Goal: Transaction & Acquisition: Purchase product/service

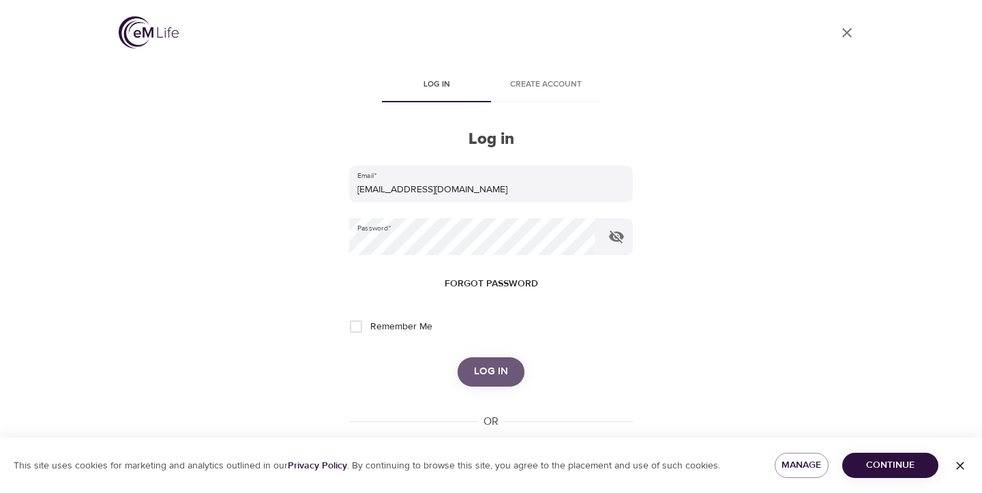
click at [502, 368] on span "Log in" at bounding box center [491, 372] width 34 height 18
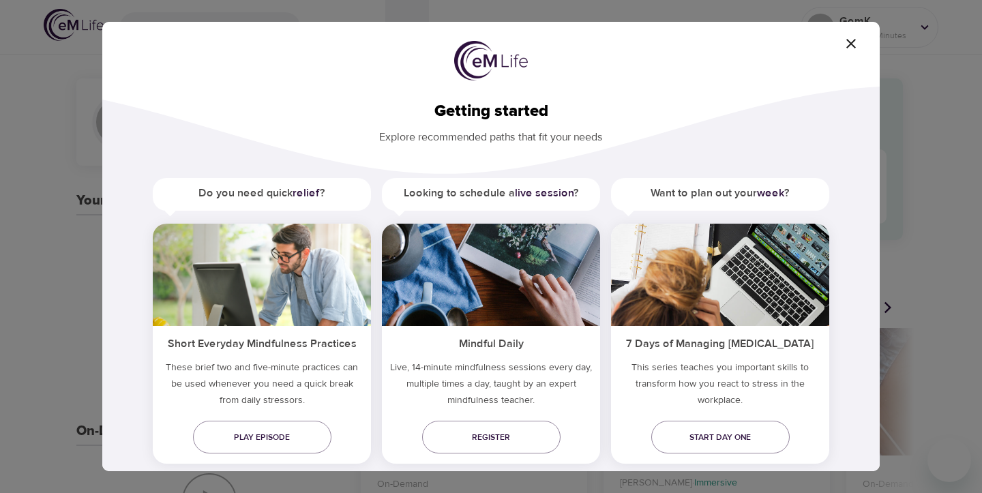
click at [858, 44] on icon "button" at bounding box center [851, 43] width 16 height 16
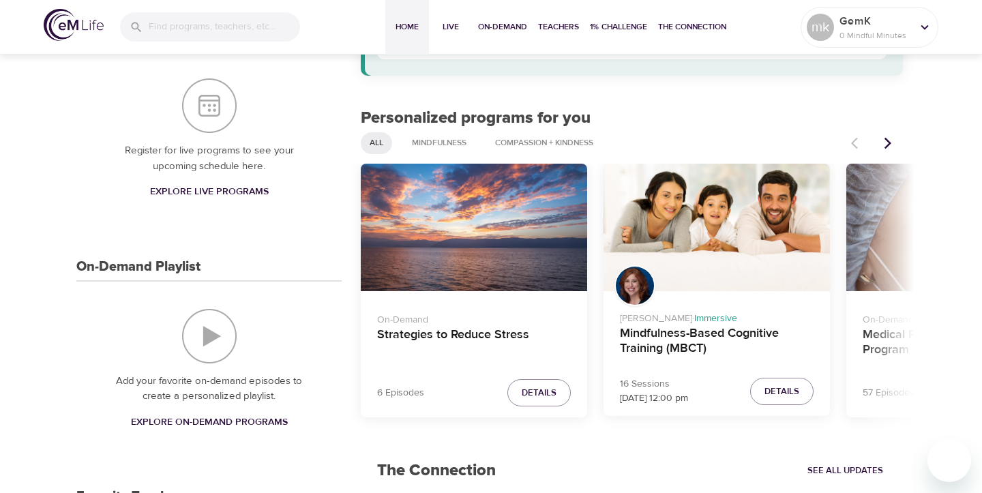
scroll to position [168, 0]
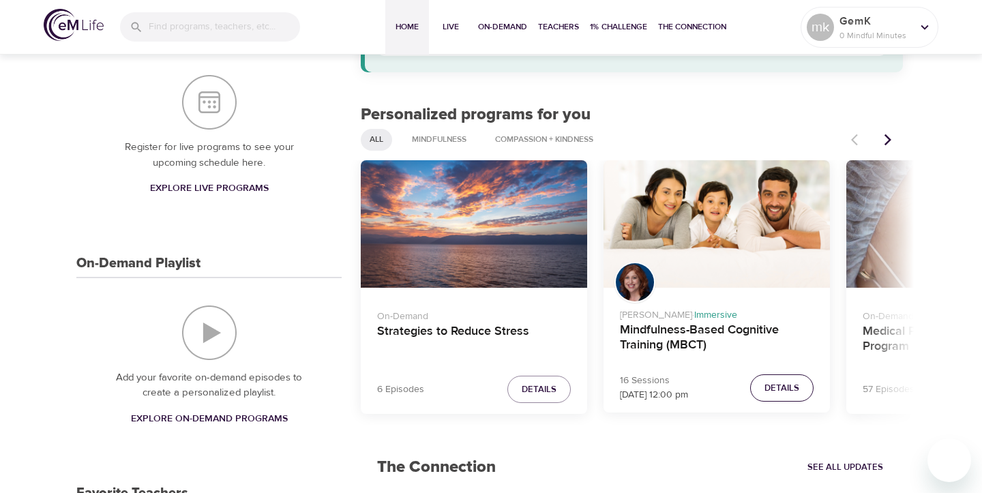
click at [778, 381] on span "Details" at bounding box center [781, 388] width 35 height 16
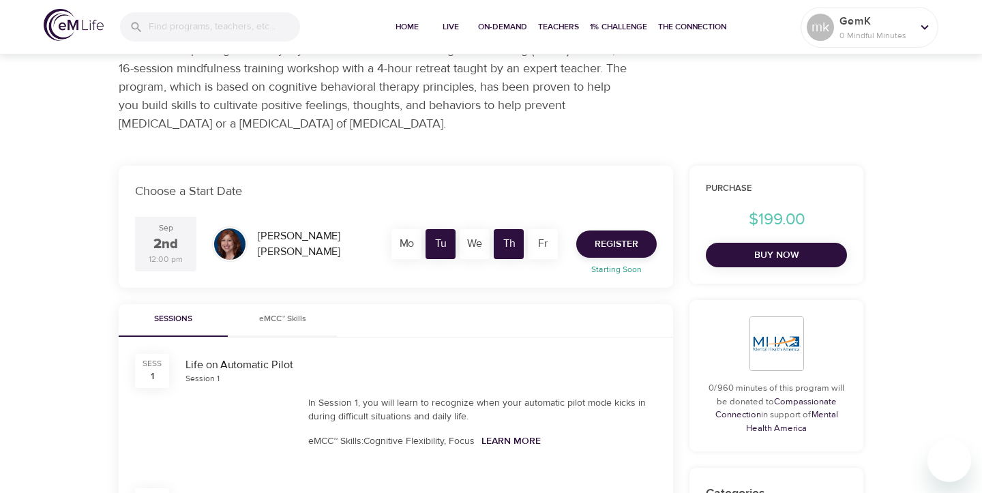
scroll to position [136, 0]
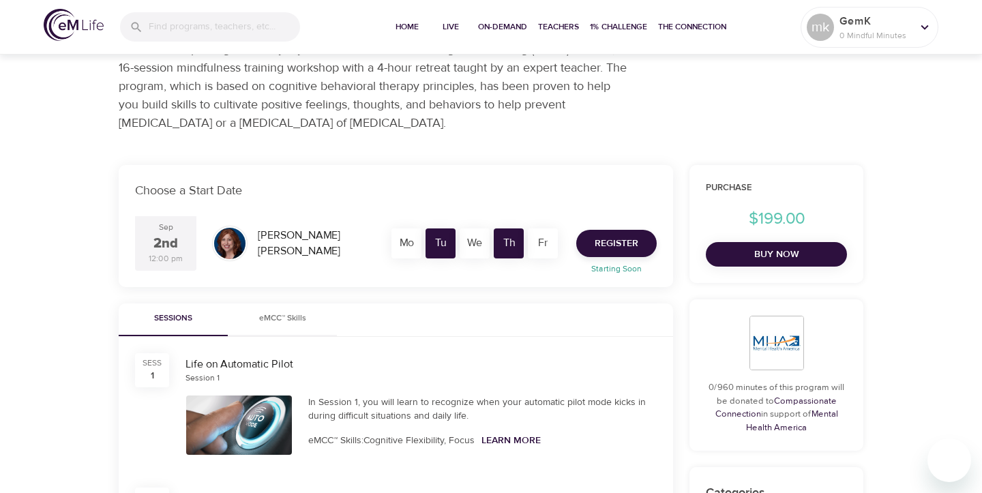
click at [795, 258] on span "Buy Now" at bounding box center [775, 254] width 119 height 17
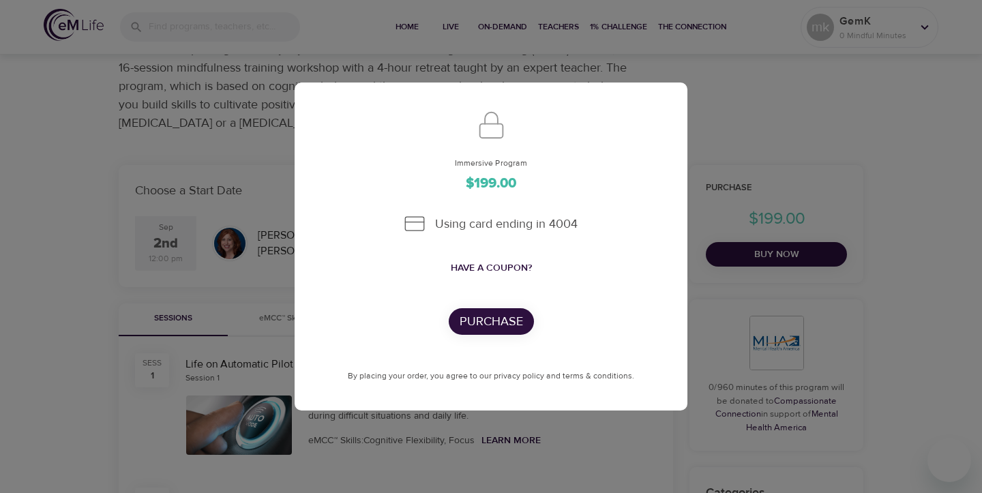
click at [703, 91] on div "Immersive Program $199.00 Using card ending in 4004 Have a coupon? Purchase By …" at bounding box center [491, 246] width 982 height 493
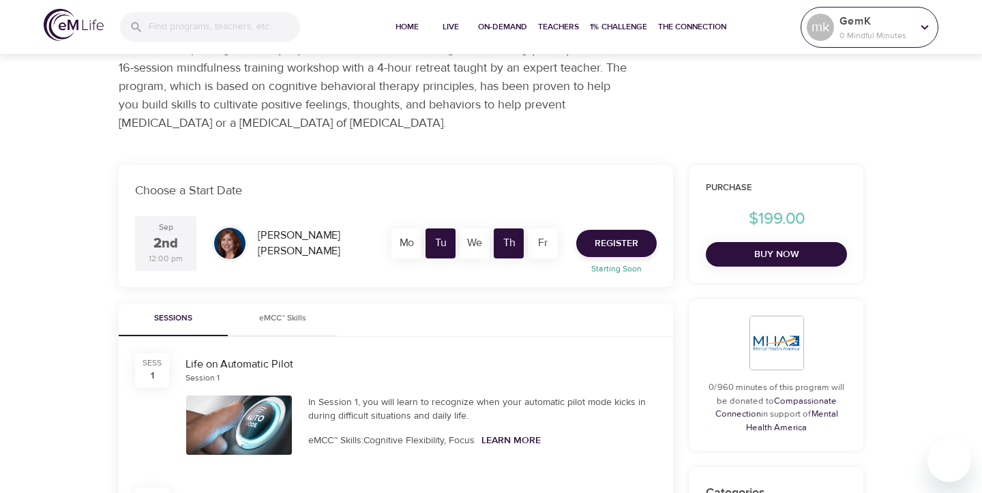
click at [850, 25] on p "GemK" at bounding box center [875, 21] width 72 height 16
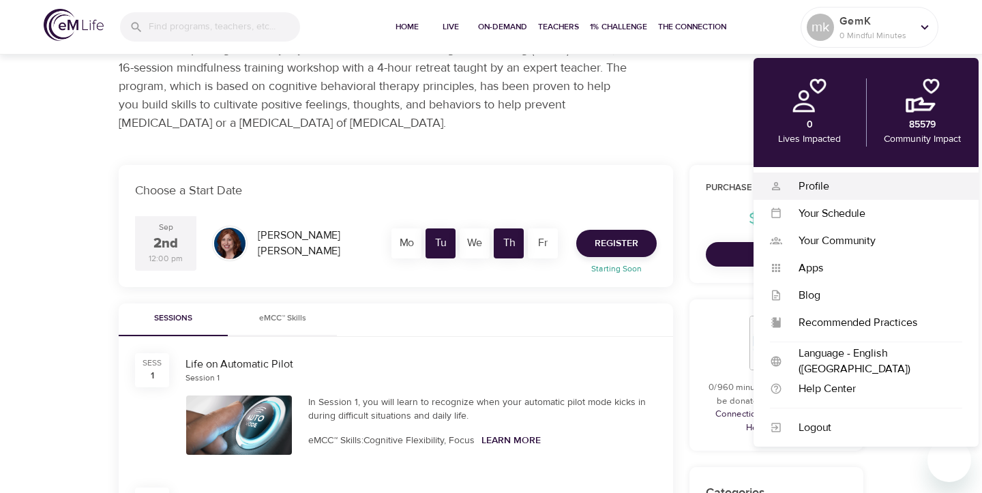
click at [830, 181] on div "Profile" at bounding box center [872, 187] width 180 height 16
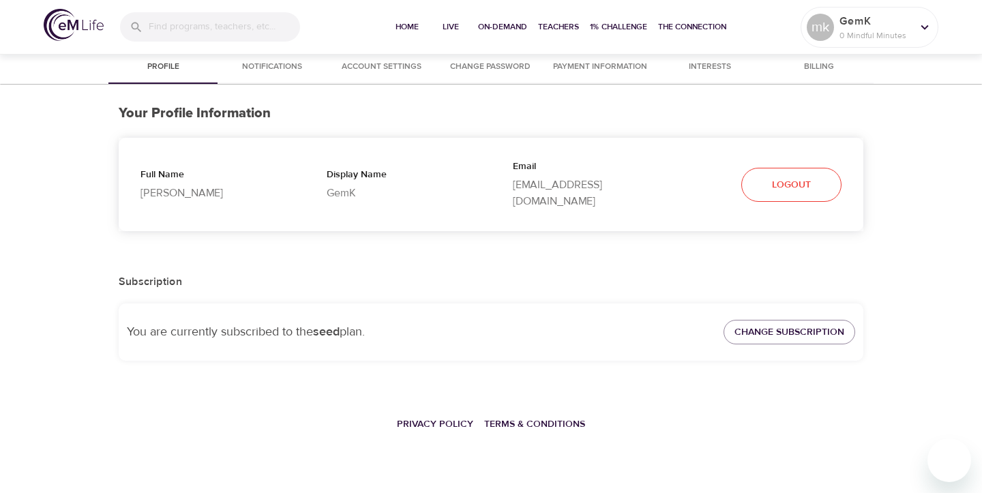
click at [594, 62] on span "Payment Information" at bounding box center [600, 67] width 94 height 14
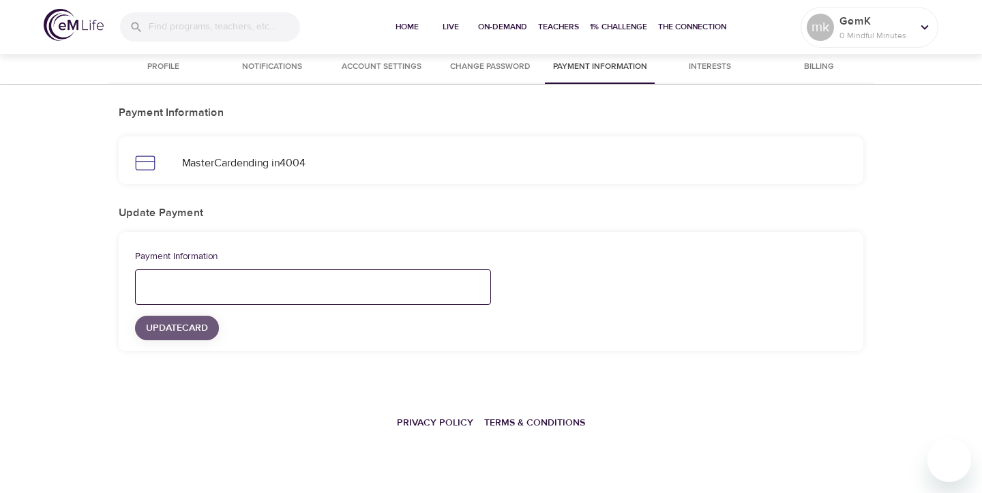
click at [170, 331] on span "Update Card" at bounding box center [177, 328] width 62 height 17
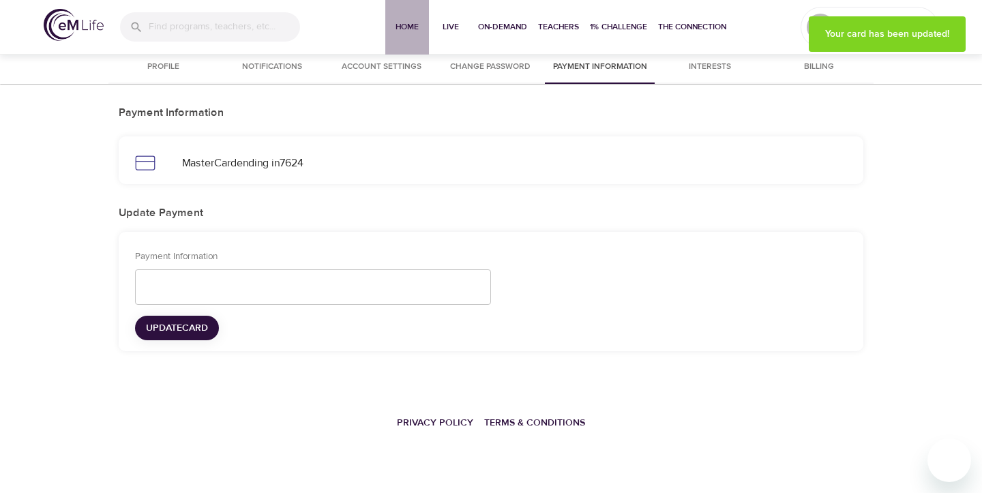
click at [398, 33] on span "Home" at bounding box center [407, 27] width 33 height 14
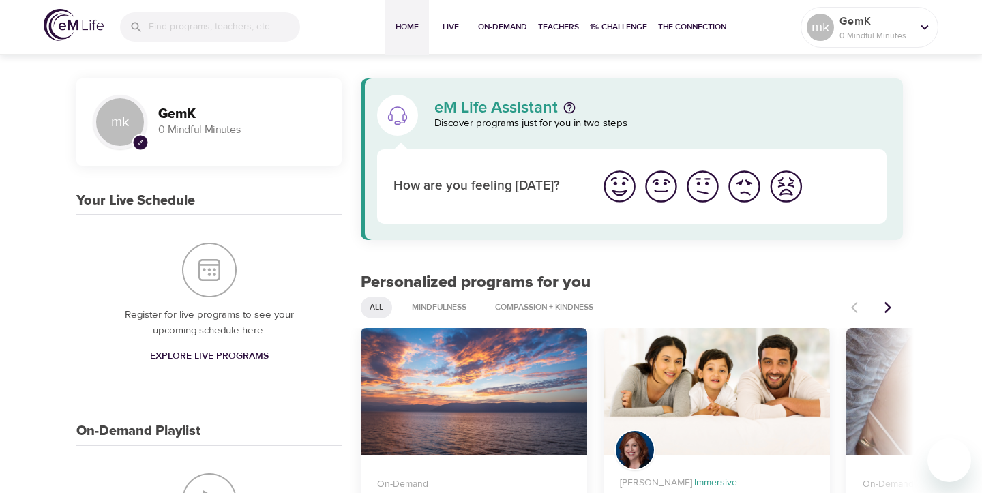
scroll to position [199, 0]
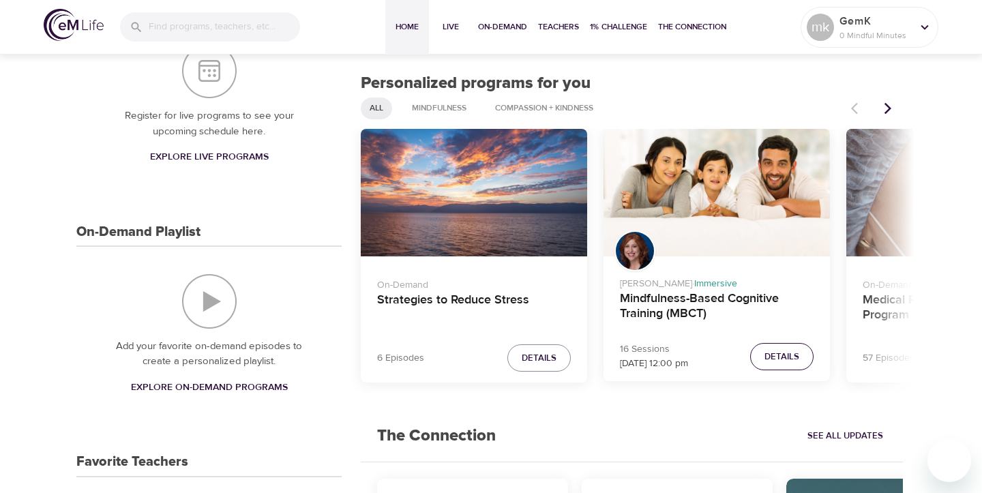
click at [767, 357] on span "Details" at bounding box center [781, 357] width 35 height 16
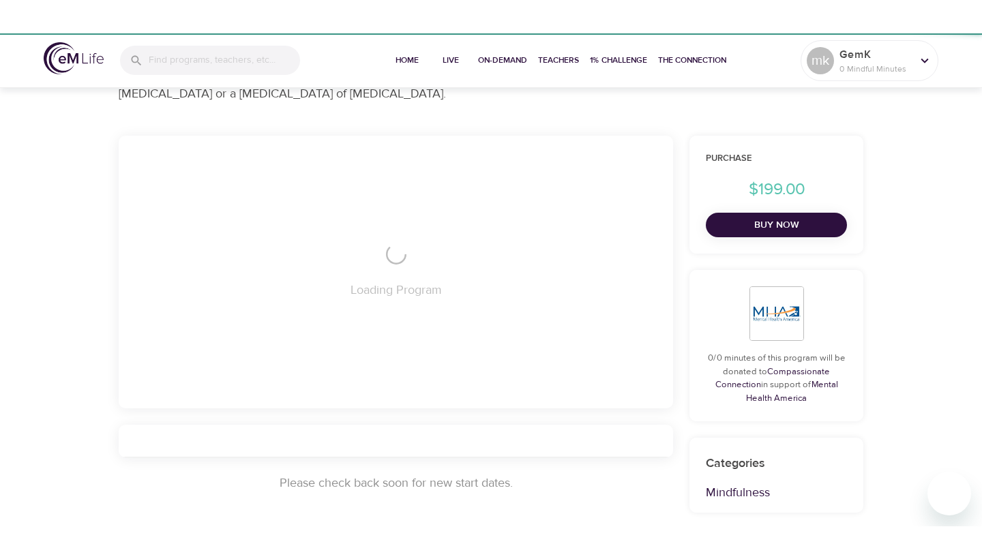
scroll to position [172, 0]
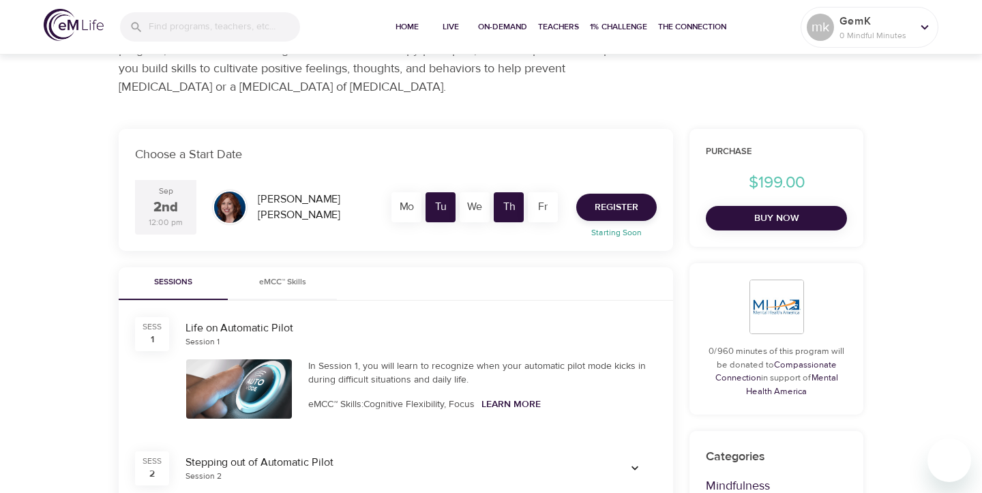
click at [753, 222] on span "Buy Now" at bounding box center [775, 218] width 119 height 17
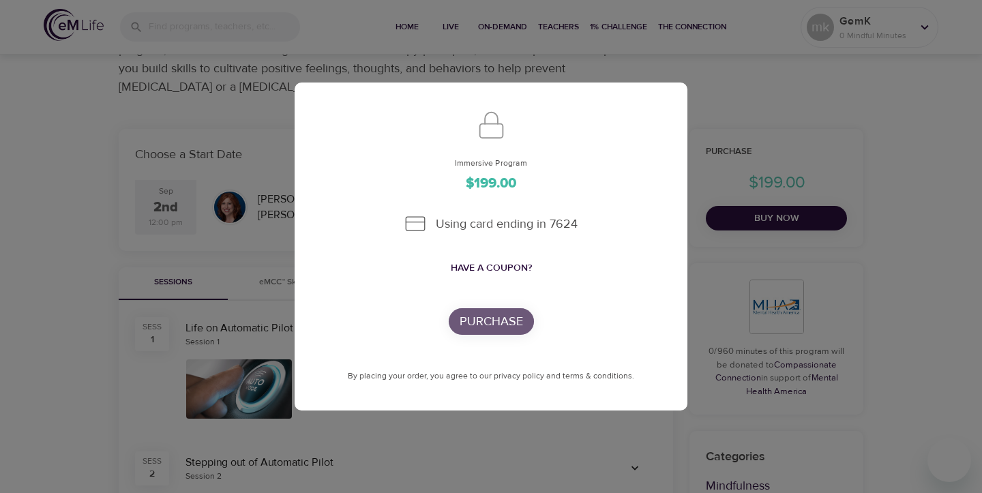
click at [509, 324] on p "Purchase" at bounding box center [490, 321] width 63 height 18
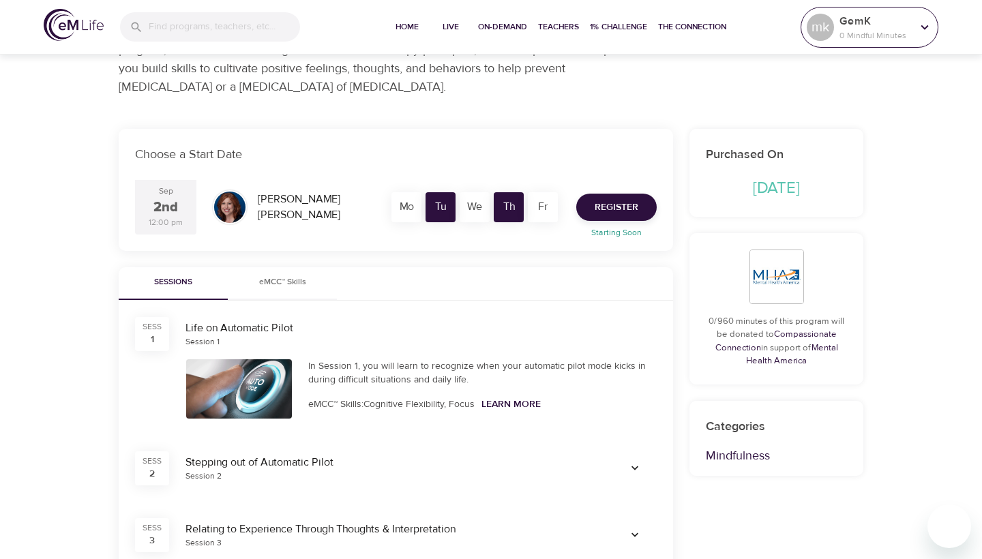
click at [900, 34] on p "0 Mindful Minutes" at bounding box center [875, 35] width 72 height 12
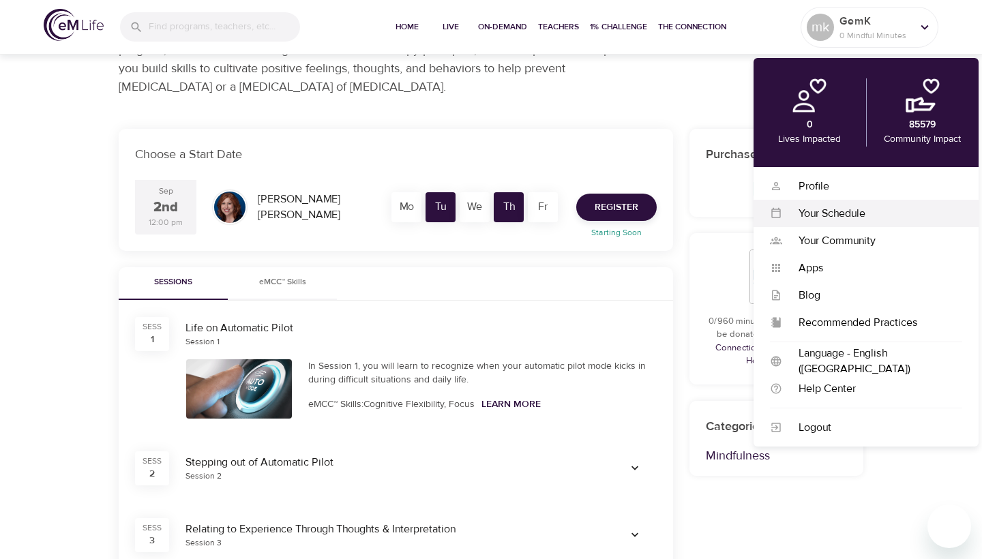
click at [832, 219] on div "Your Schedule" at bounding box center [872, 214] width 180 height 16
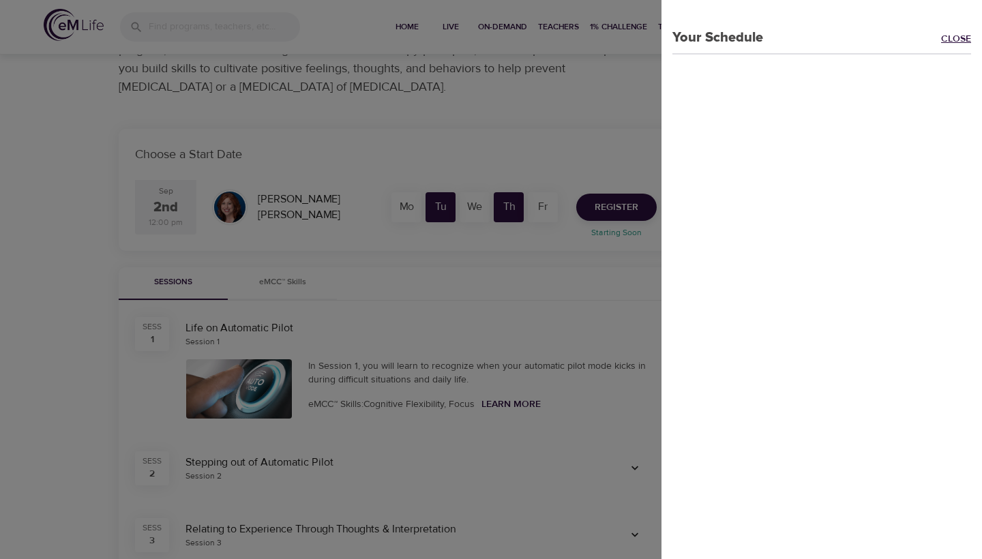
click at [961, 42] on link "Close" at bounding box center [961, 40] width 41 height 16
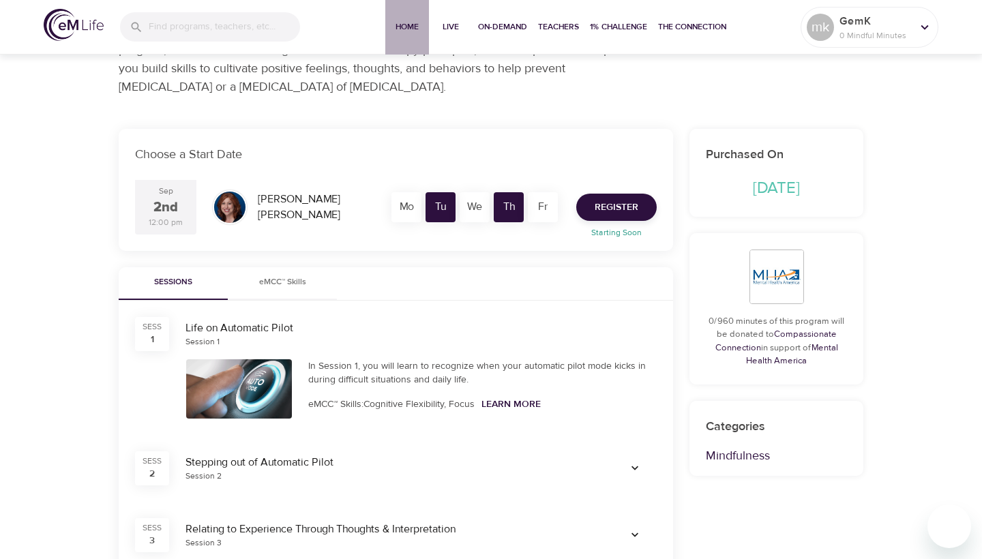
click at [414, 26] on span "Home" at bounding box center [407, 27] width 33 height 14
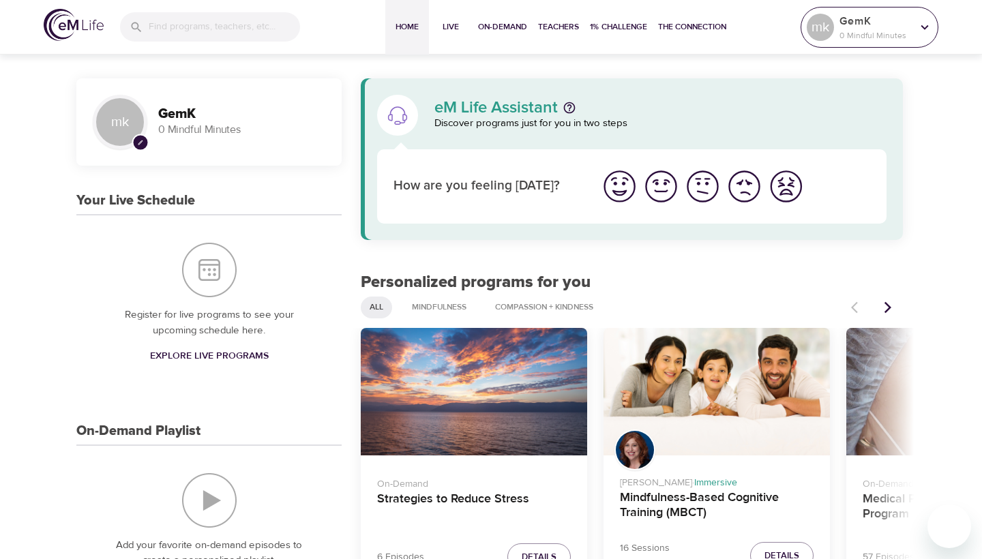
click at [844, 31] on p "0 Mindful Minutes" at bounding box center [875, 35] width 72 height 12
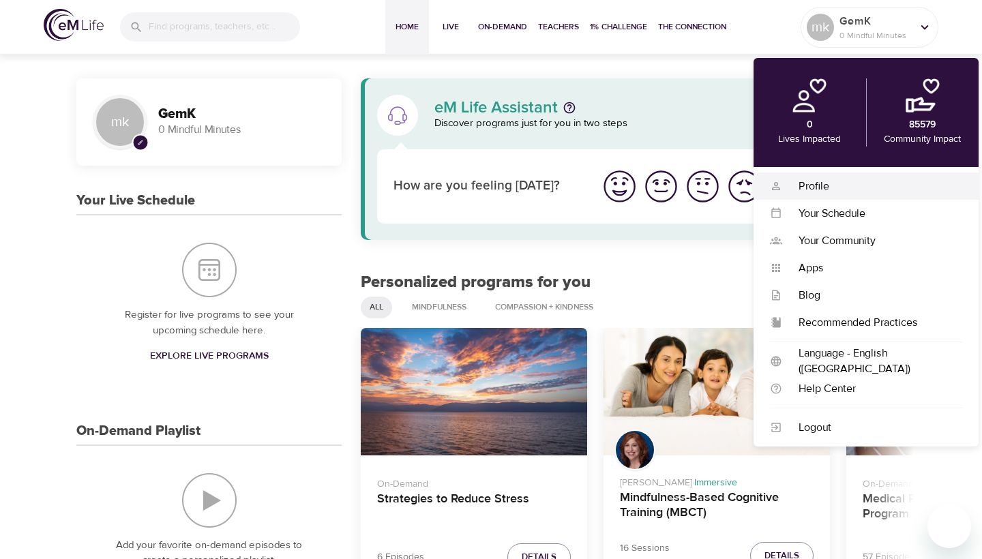
click at [819, 183] on div "Profile" at bounding box center [872, 187] width 180 height 16
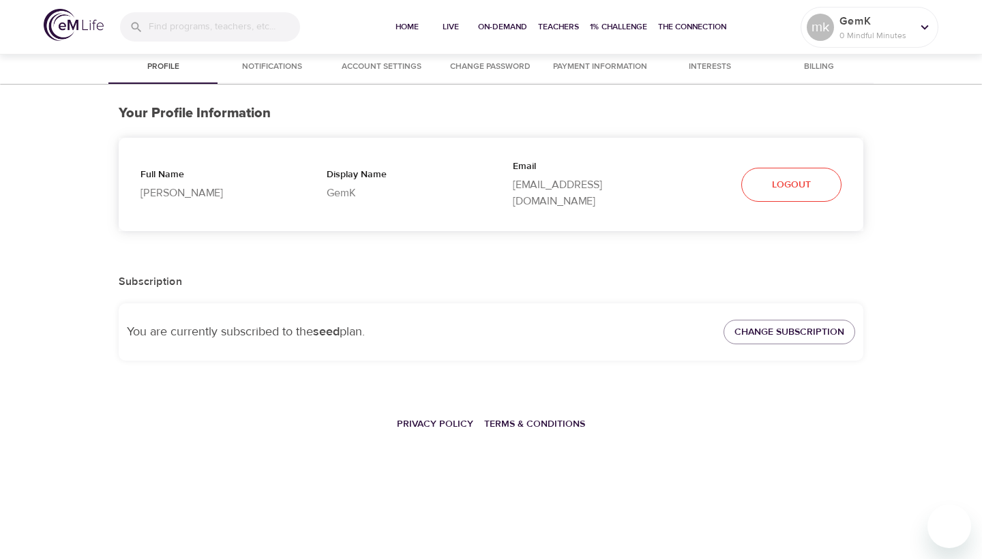
click at [260, 57] on button "Notifications" at bounding box center [271, 67] width 109 height 33
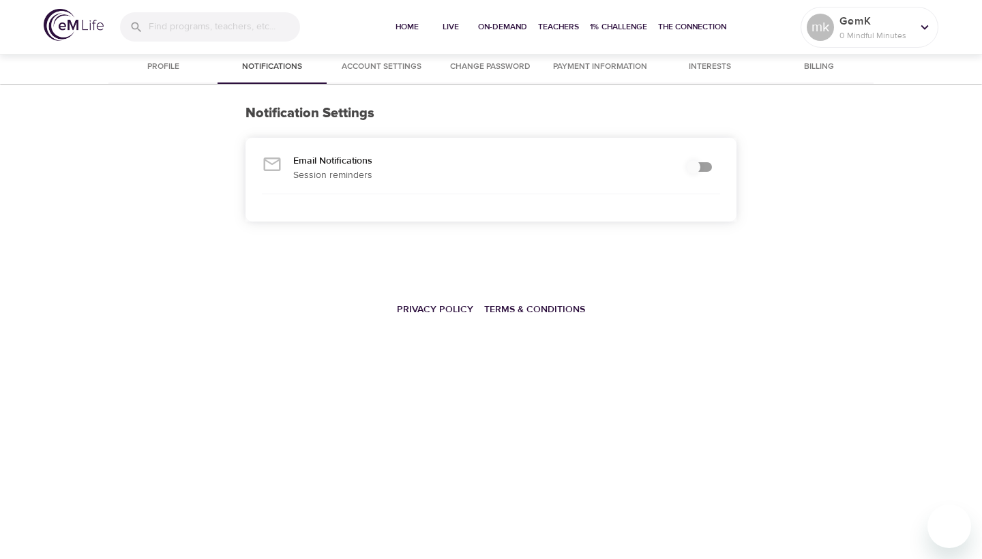
checkbox input "true"
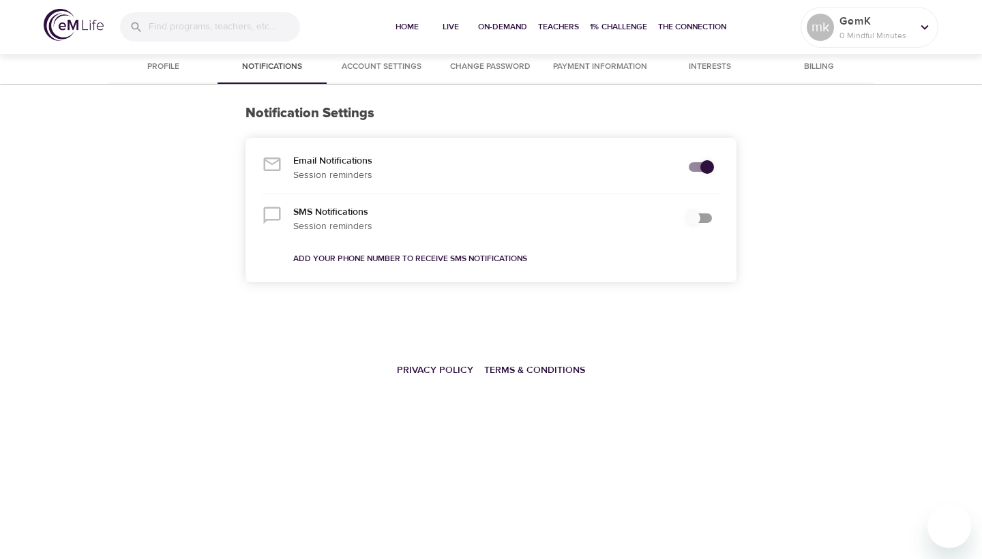
click at [382, 76] on button "Account Settings" at bounding box center [381, 67] width 109 height 33
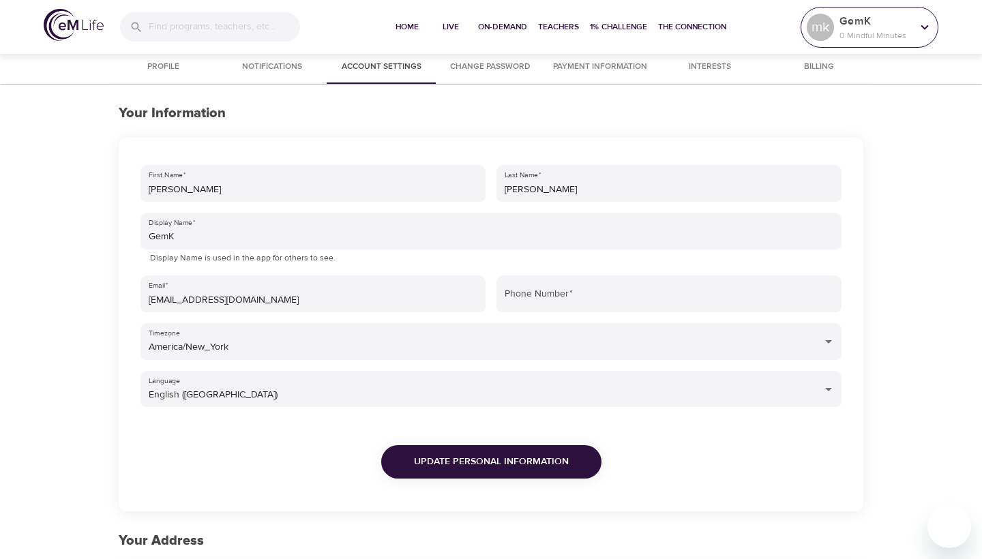
click at [839, 44] on div "GemK 0 Mindful Minutes" at bounding box center [875, 27] width 78 height 34
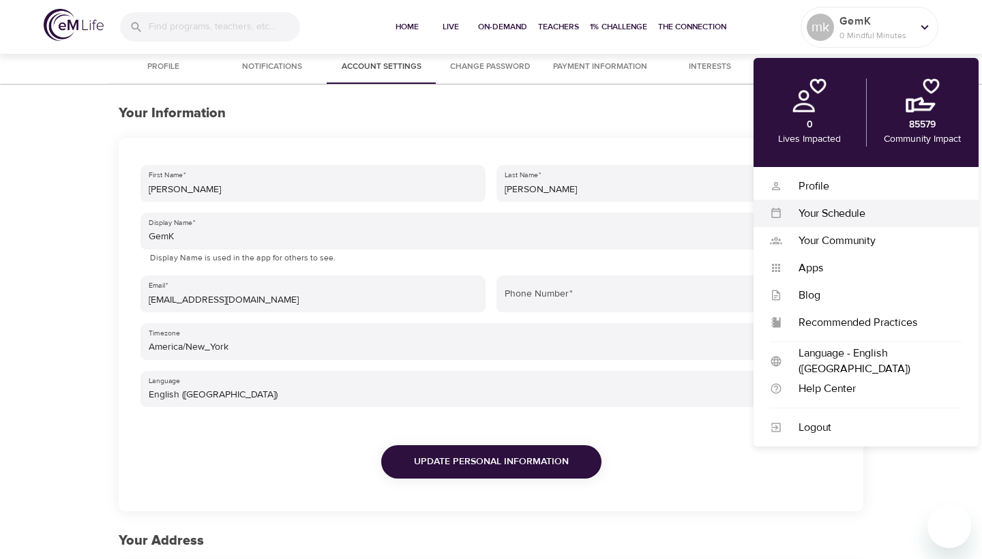
click at [847, 217] on div "Your Schedule" at bounding box center [872, 214] width 180 height 16
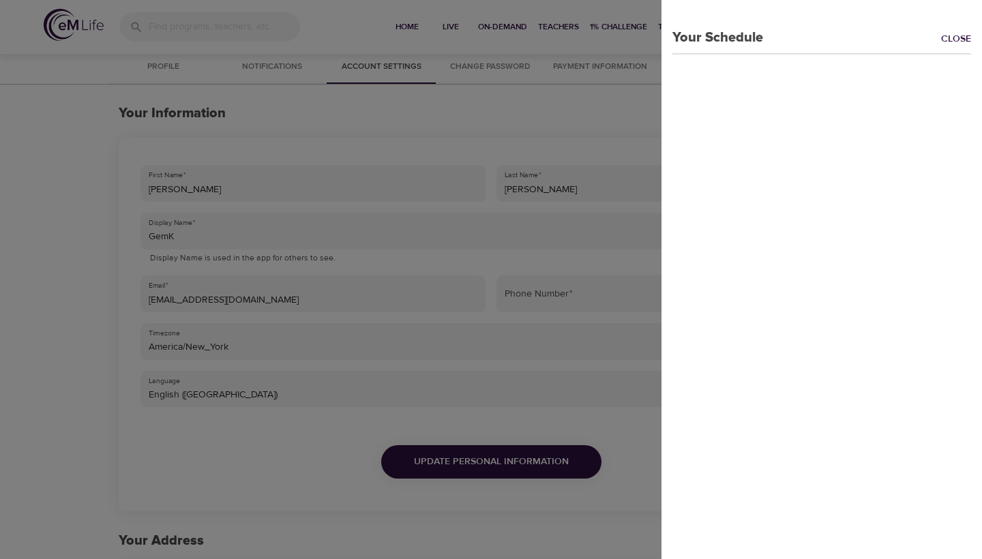
click at [847, 217] on div "Your Schedule Close" at bounding box center [821, 279] width 320 height 559
click at [952, 35] on link "Close" at bounding box center [961, 40] width 41 height 16
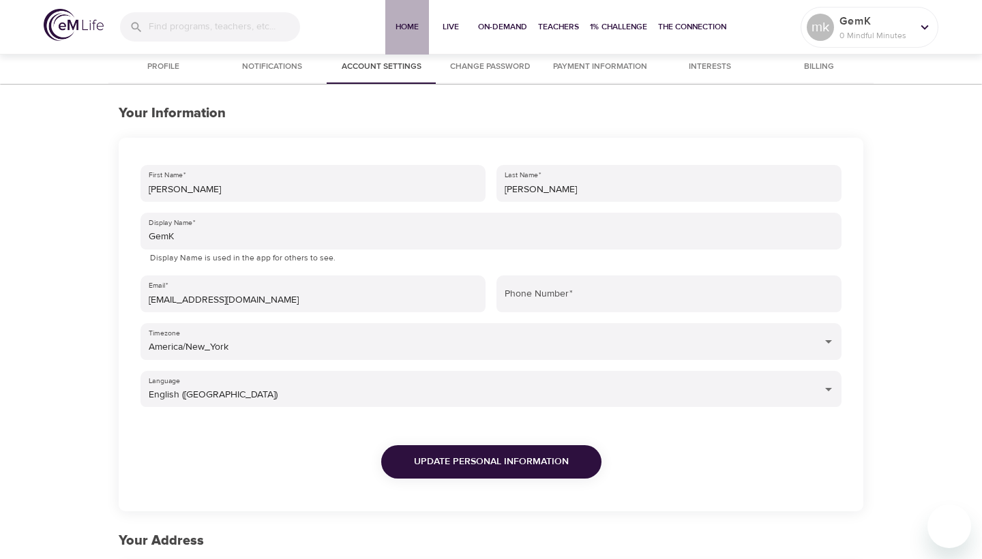
click at [406, 28] on span "Home" at bounding box center [407, 27] width 33 height 14
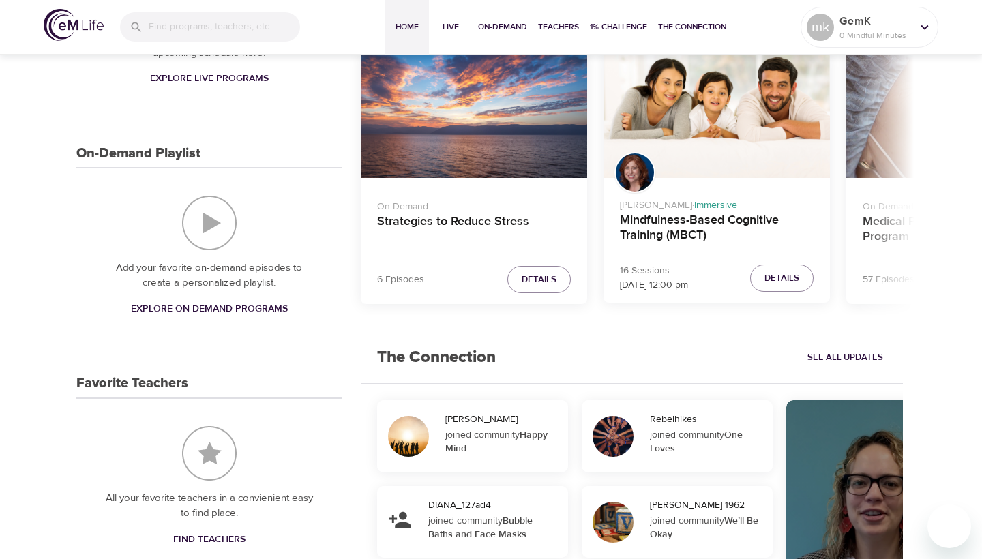
scroll to position [283, 0]
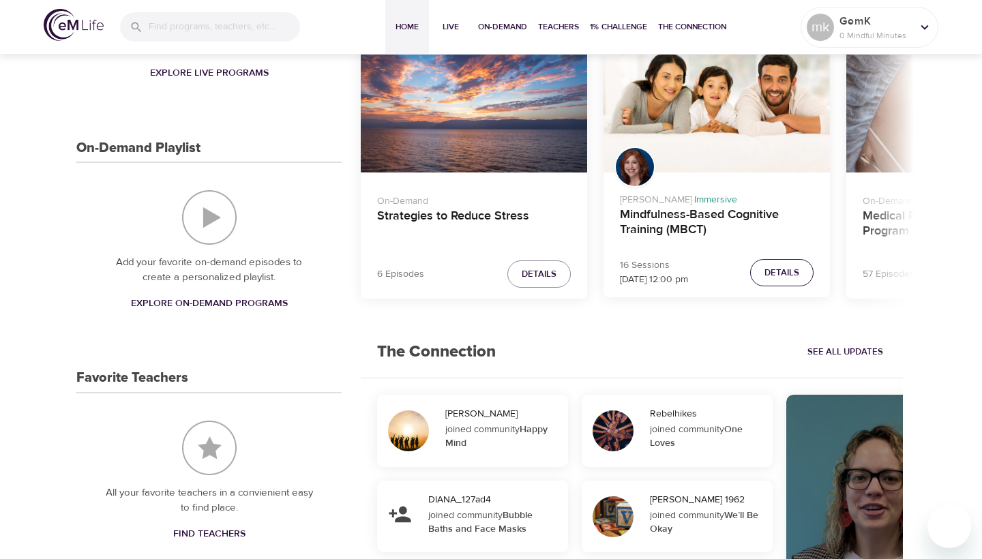
click at [779, 282] on button "Details" at bounding box center [781, 273] width 63 height 28
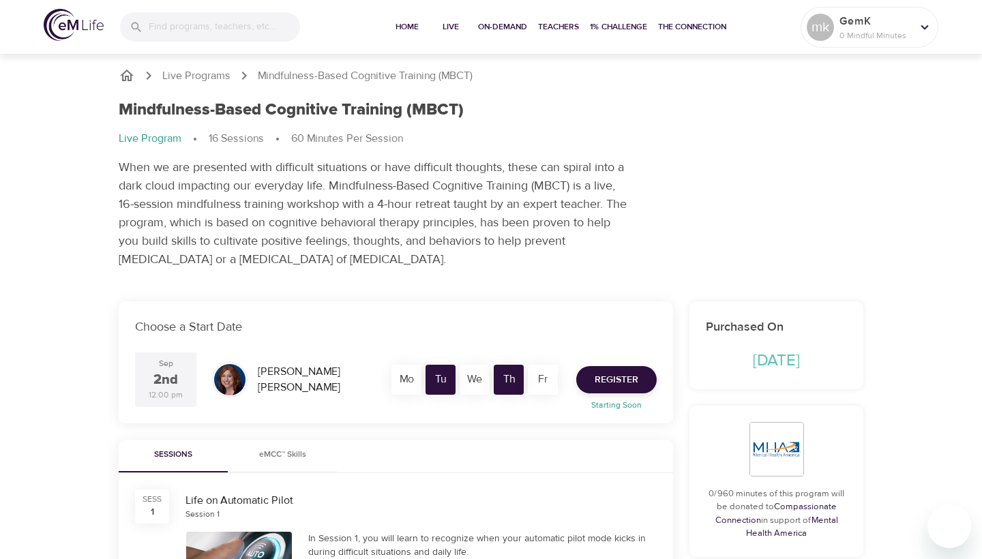
scroll to position [204, 0]
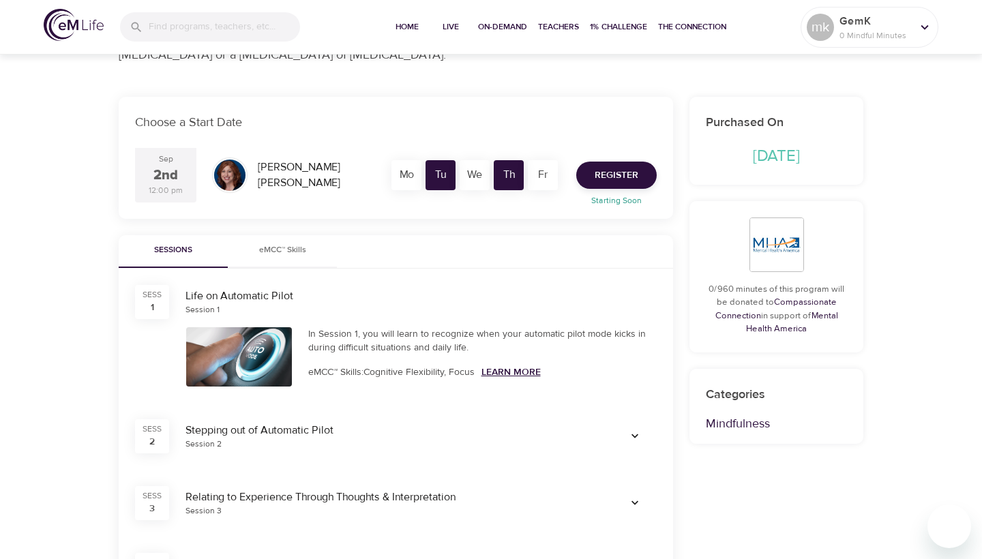
click at [498, 366] on link "Learn More" at bounding box center [510, 372] width 59 height 12
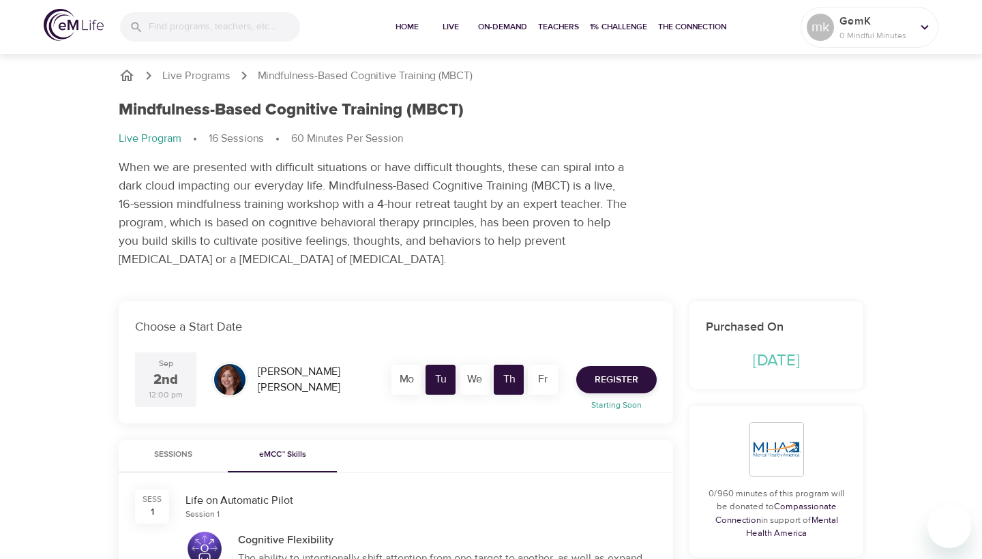
scroll to position [0, 0]
click at [99, 22] on img at bounding box center [74, 25] width 60 height 32
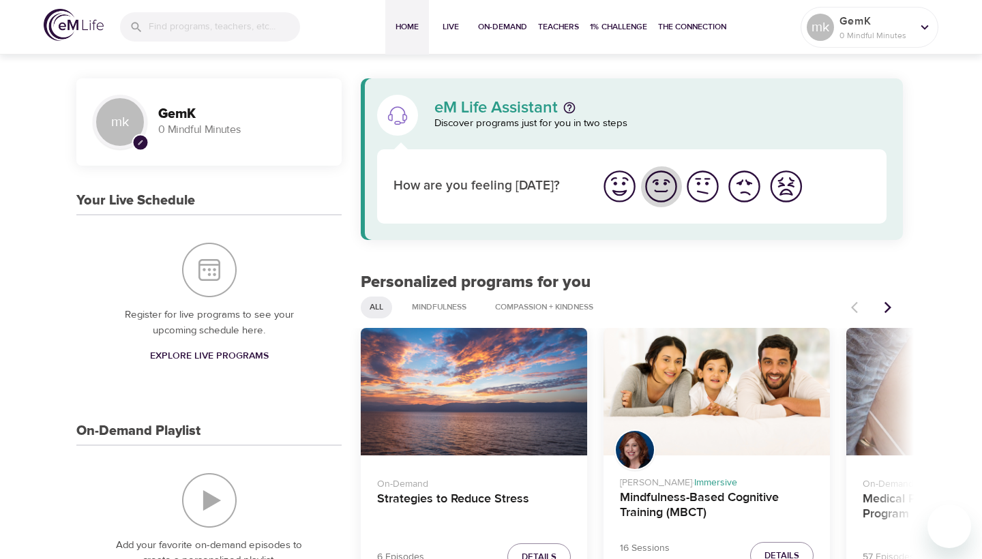
click at [664, 193] on img "I'm feeling good" at bounding box center [660, 186] width 37 height 37
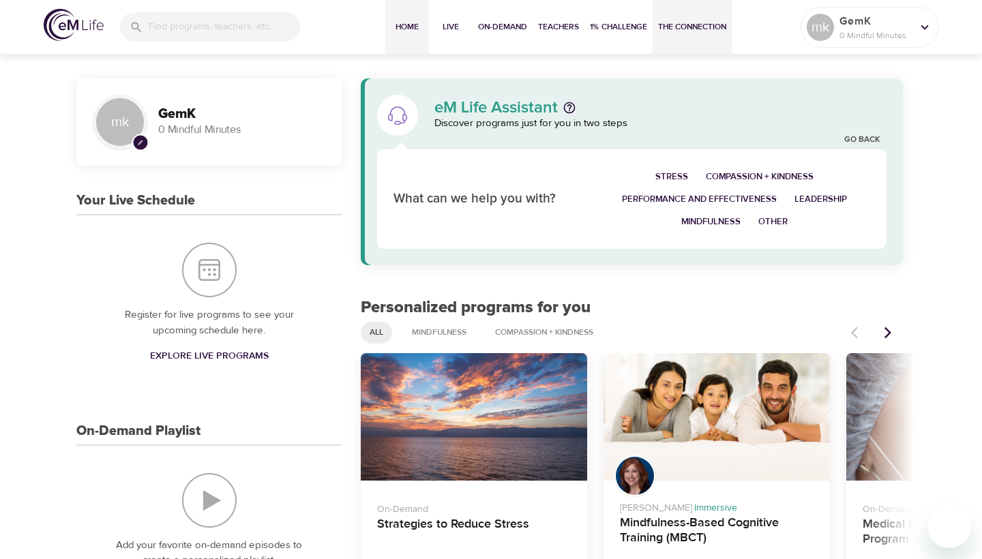
click at [716, 29] on span "The Connection" at bounding box center [692, 27] width 68 height 14
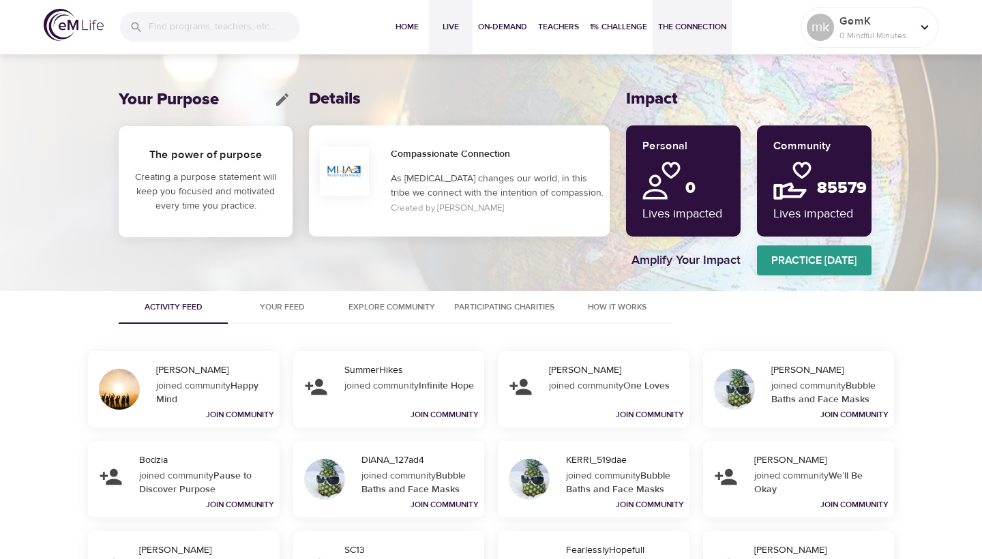
click at [458, 22] on span "Live" at bounding box center [450, 27] width 33 height 14
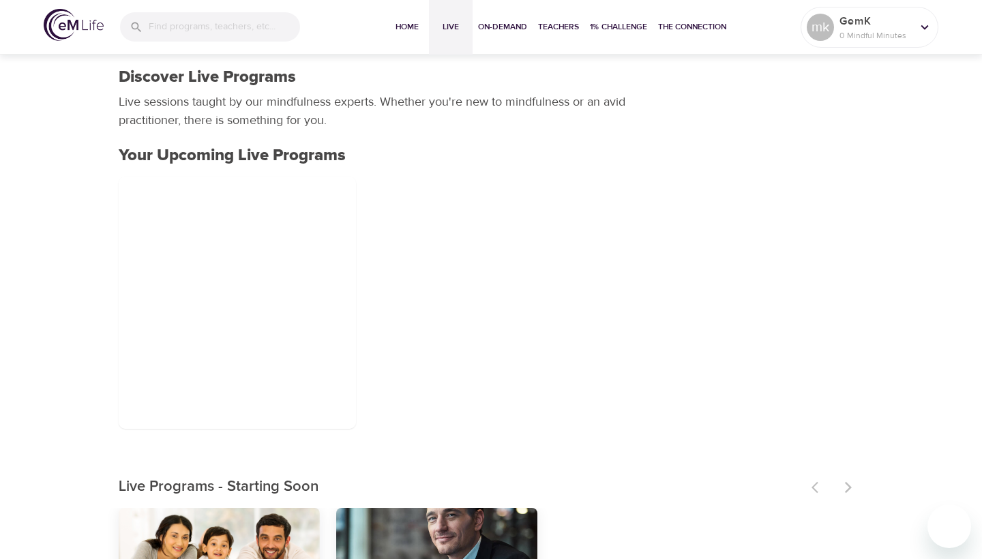
click at [913, 37] on div "GemK 0 Mindful Minutes" at bounding box center [875, 27] width 78 height 34
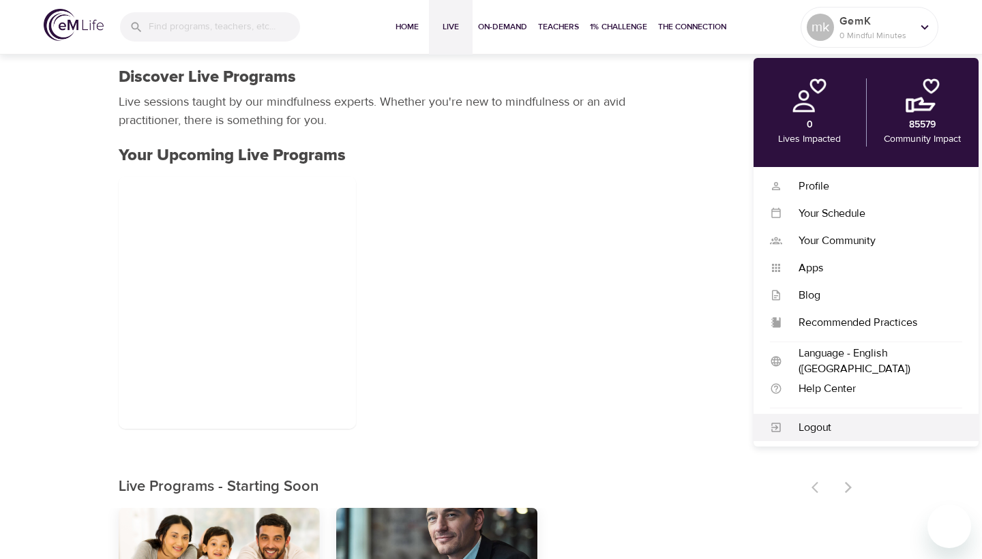
click at [852, 427] on div "Logout" at bounding box center [872, 428] width 180 height 16
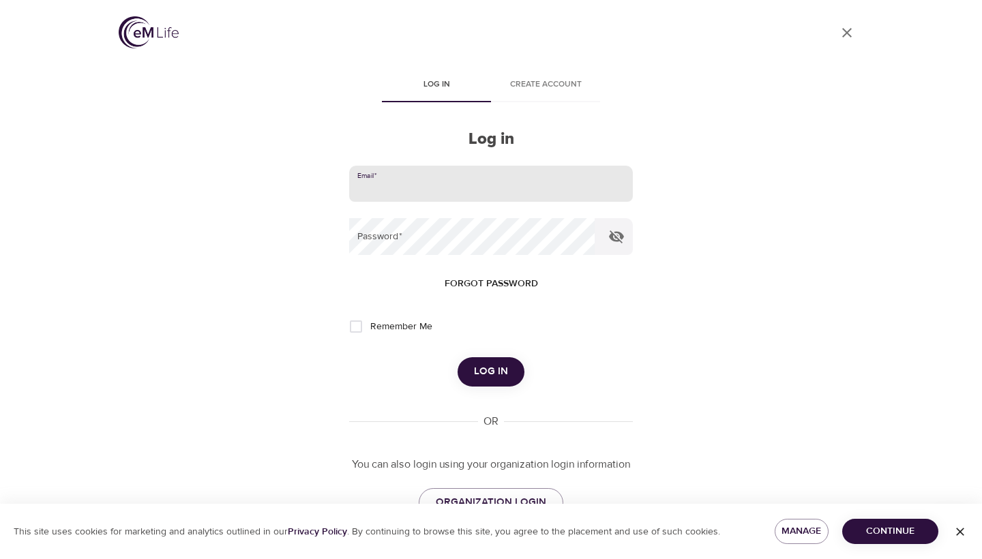
type input "megkline3@gmail.com"
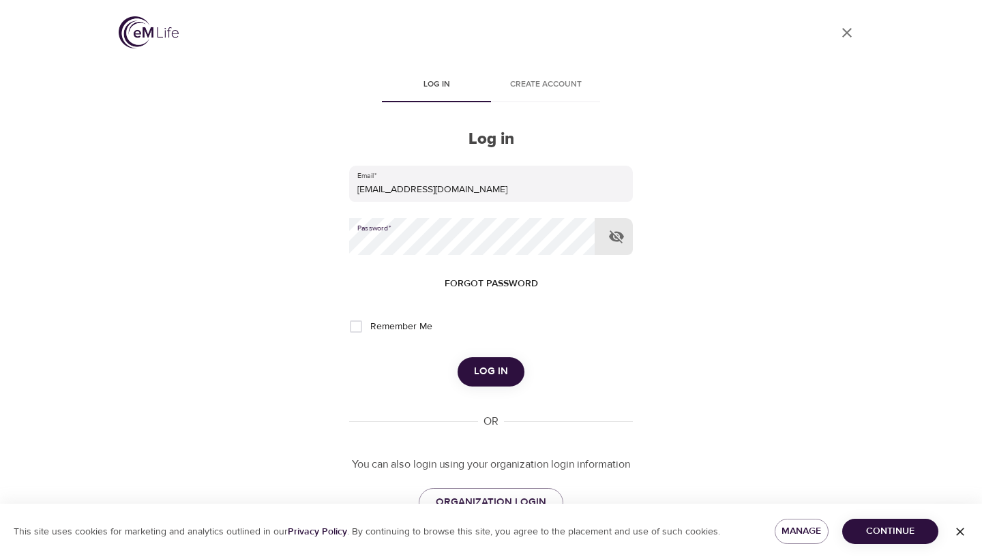
click at [611, 240] on icon "button" at bounding box center [616, 236] width 16 height 16
click at [401, 310] on form "Email   * megkline3@gmail.com Password   * Forgot password Remember Me Log in" at bounding box center [491, 276] width 284 height 221
click at [401, 335] on label "Remember Me" at bounding box center [387, 326] width 91 height 29
click at [370, 335] on input "Remember Me" at bounding box center [356, 326] width 29 height 29
checkbox input "true"
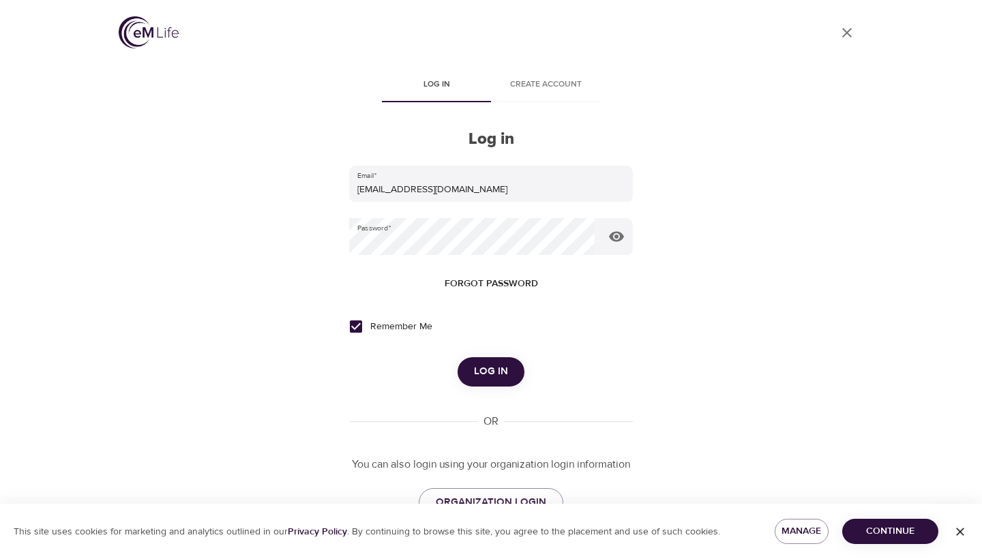
click at [512, 367] on button "Log in" at bounding box center [490, 371] width 67 height 29
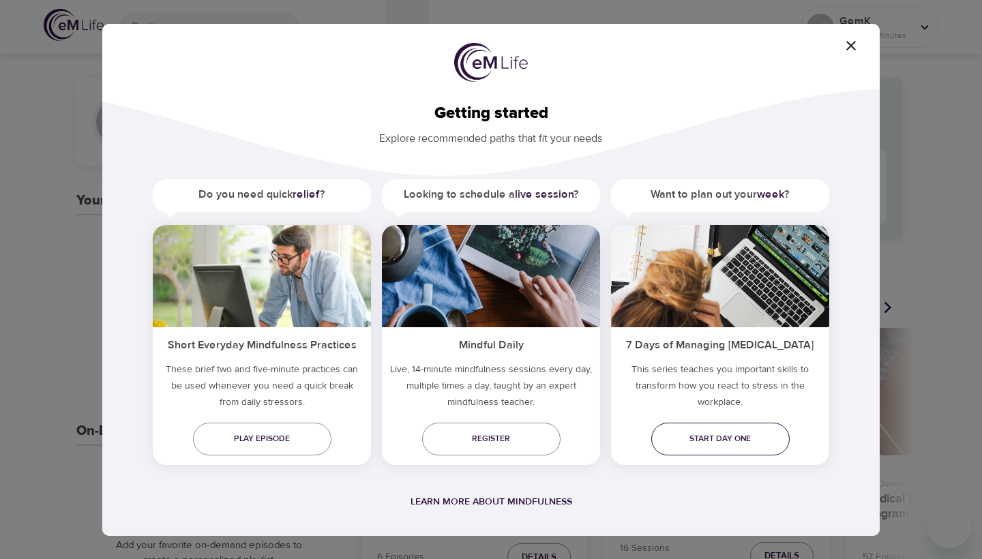
click at [747, 436] on span "Start day one" at bounding box center [720, 438] width 117 height 14
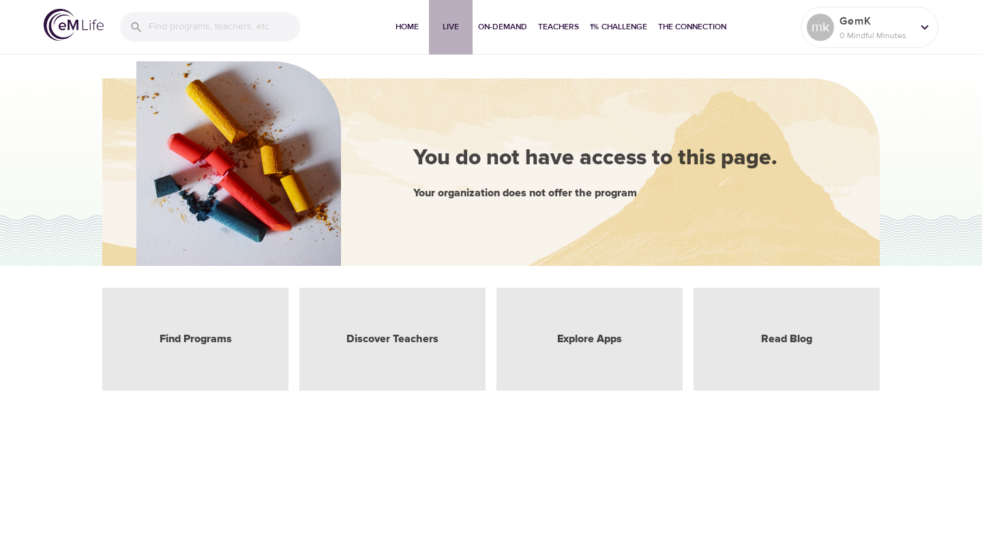
click at [446, 17] on button "Live" at bounding box center [451, 27] width 44 height 55
